Goal: Task Accomplishment & Management: Manage account settings

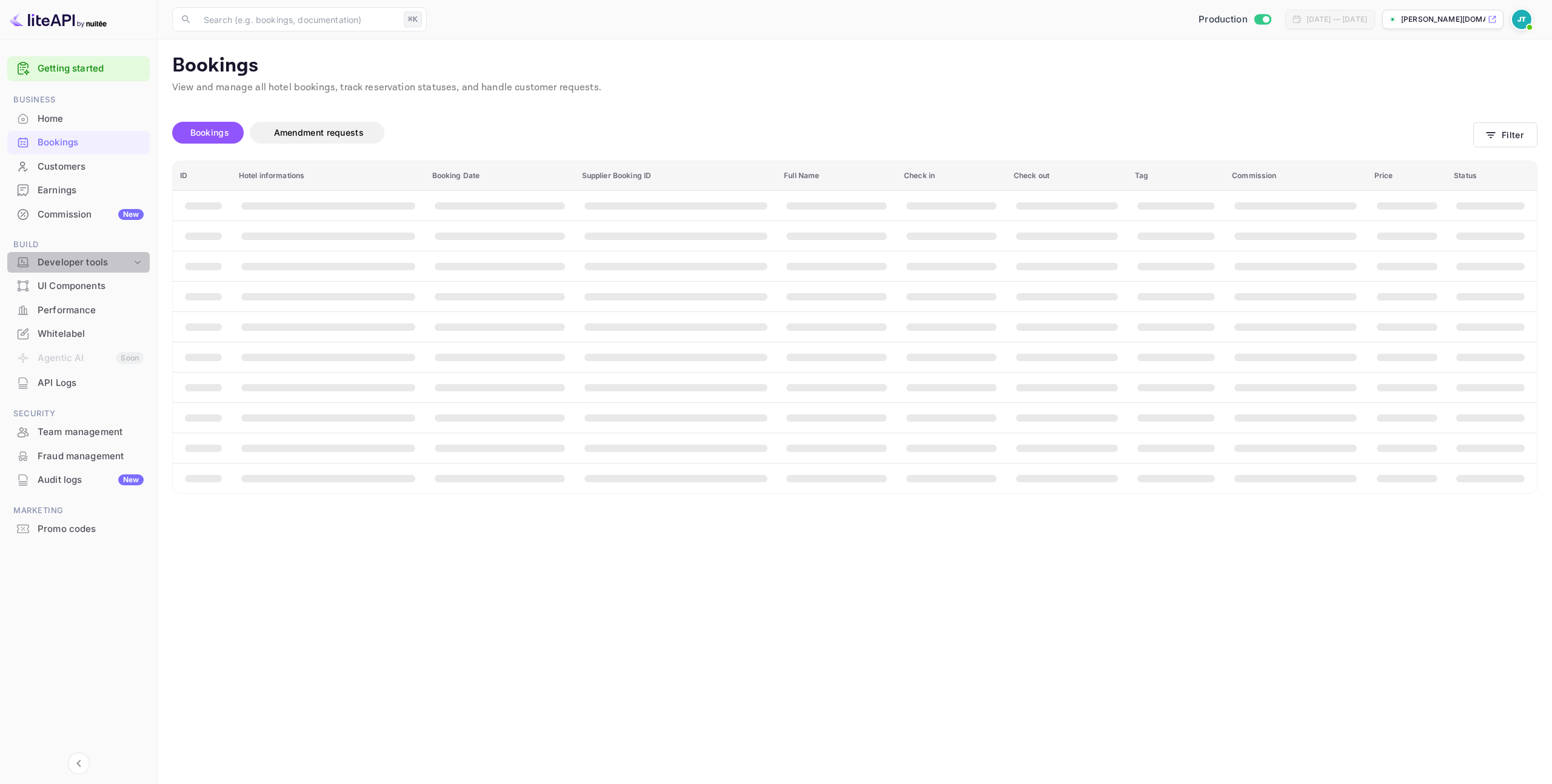
click at [121, 259] on div "Developer tools" at bounding box center [84, 263] width 94 height 14
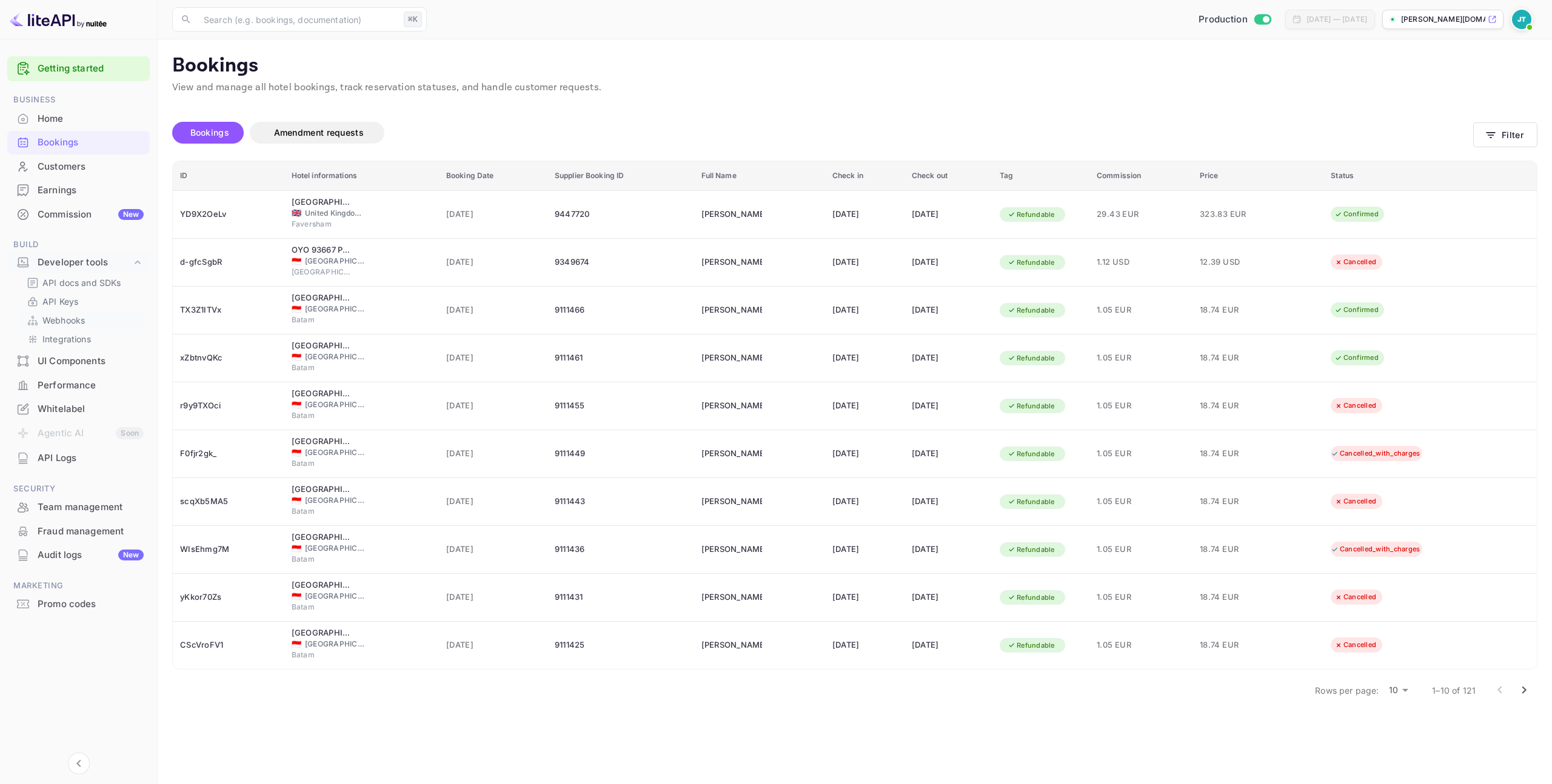
click at [80, 318] on p "Webhooks" at bounding box center [63, 320] width 42 height 13
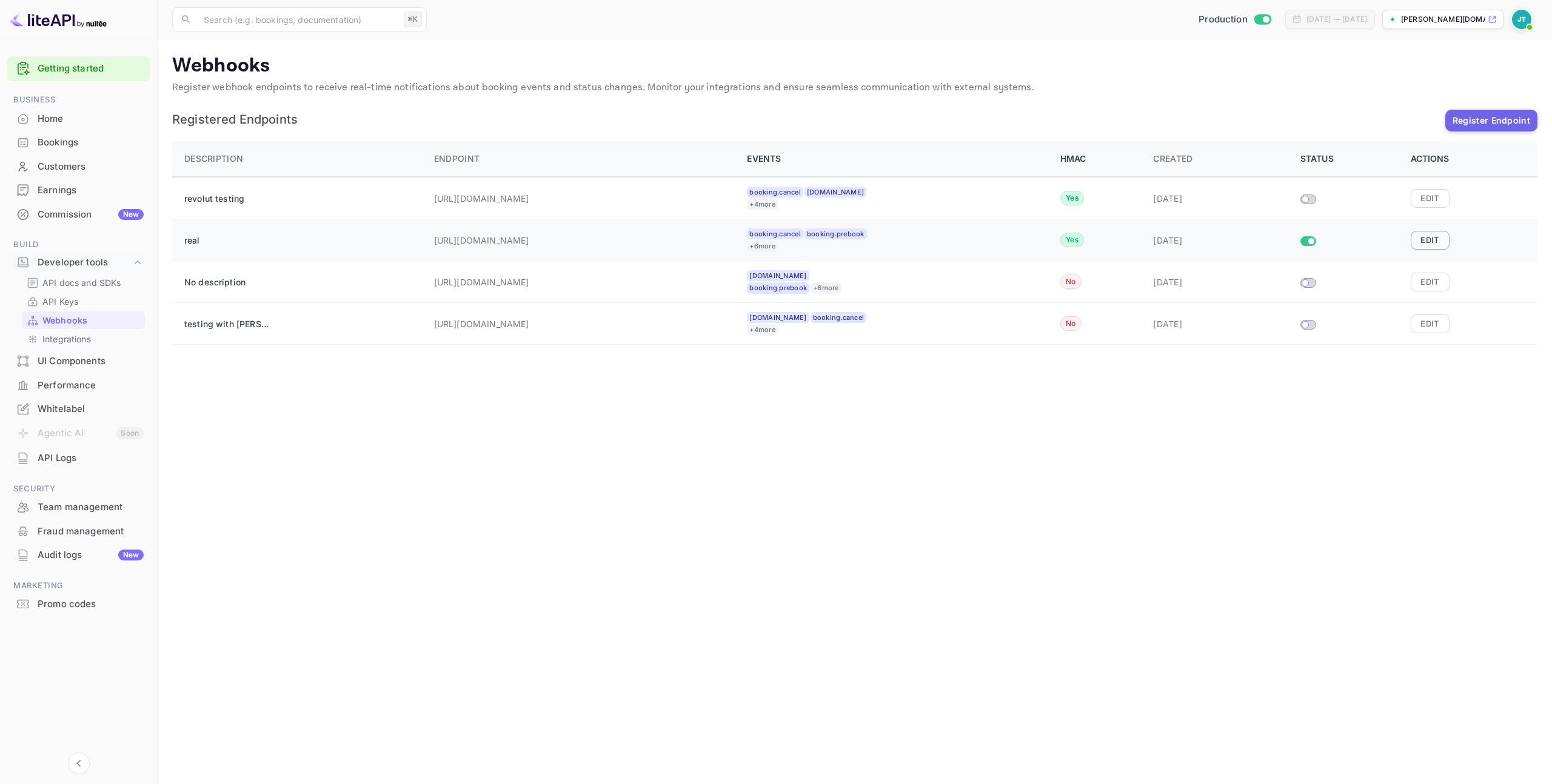
click at [1421, 246] on button "Edit" at bounding box center [1429, 240] width 39 height 18
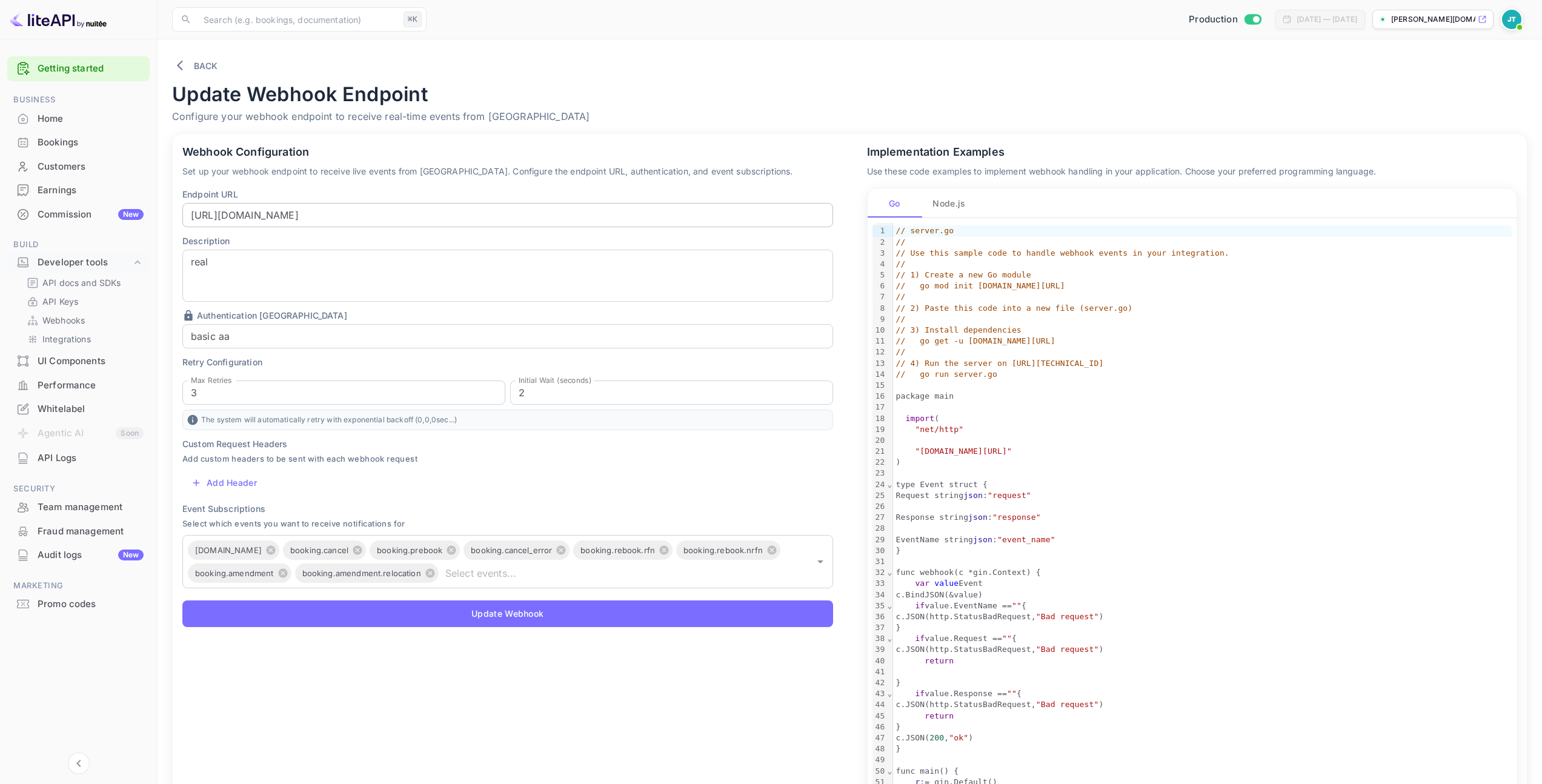
click at [560, 216] on input "[URL][DOMAIN_NAME]" at bounding box center [508, 215] width 651 height 24
paste input "-[URL]"
type input "[URL][DOMAIN_NAME]"
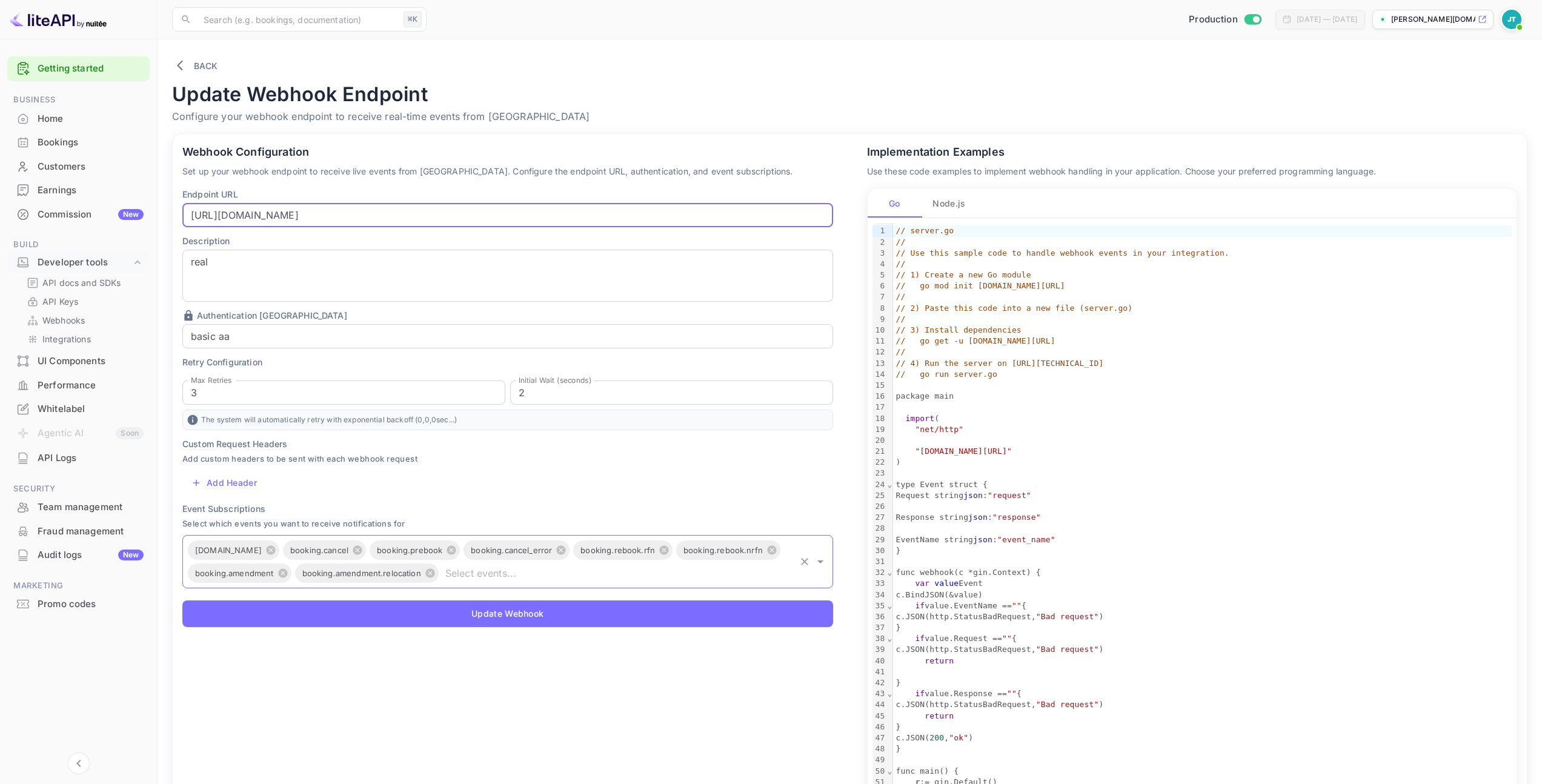
click at [484, 572] on input "text" at bounding box center [617, 572] width 353 height 17
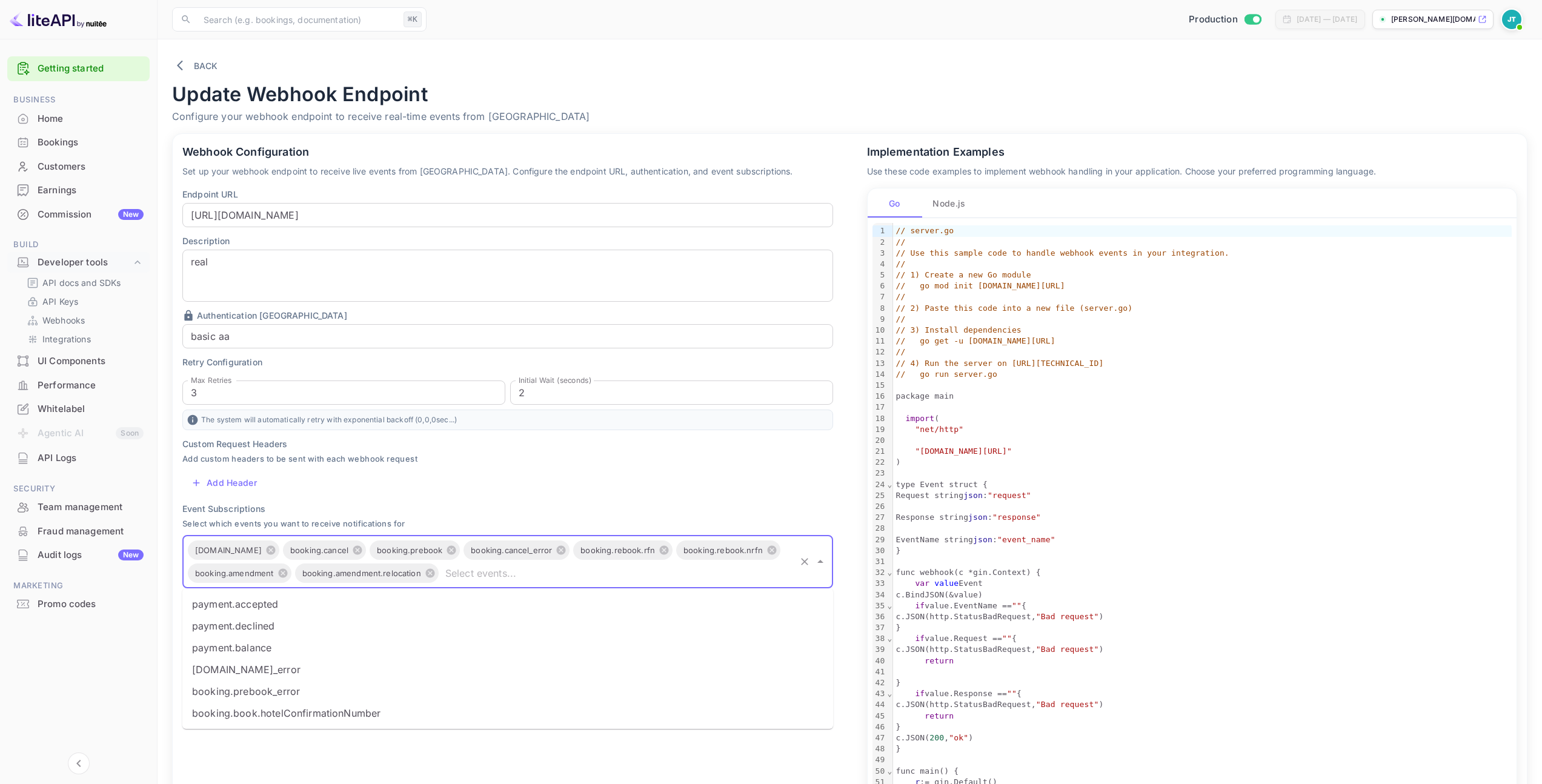
click at [597, 476] on div "Custom Request Headers Add custom headers to be sent with each webhook request …" at bounding box center [508, 466] width 651 height 57
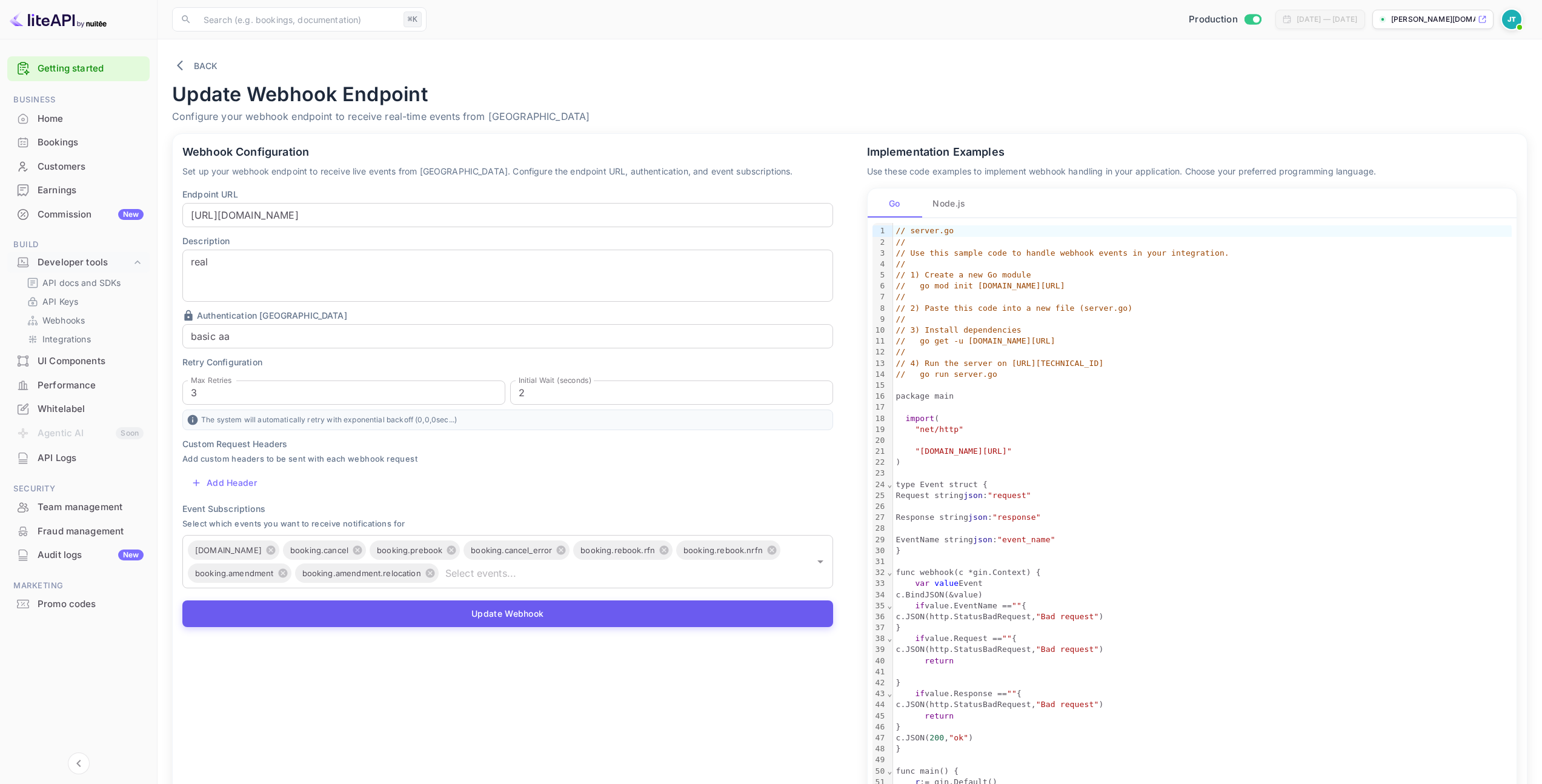
click at [476, 614] on button "Update Webhook" at bounding box center [508, 613] width 651 height 26
